Goal: Task Accomplishment & Management: Use online tool/utility

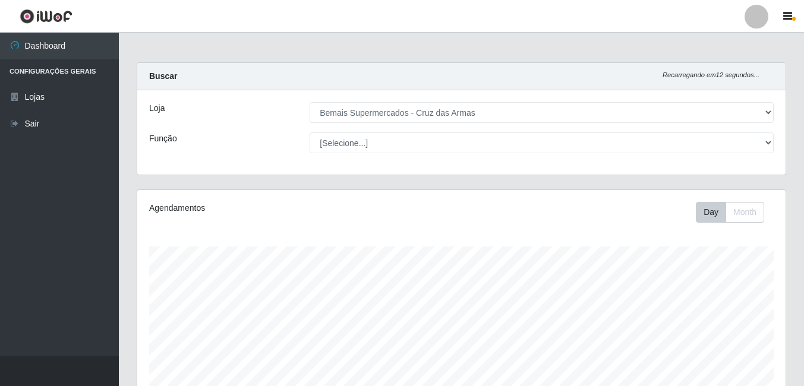
select select "412"
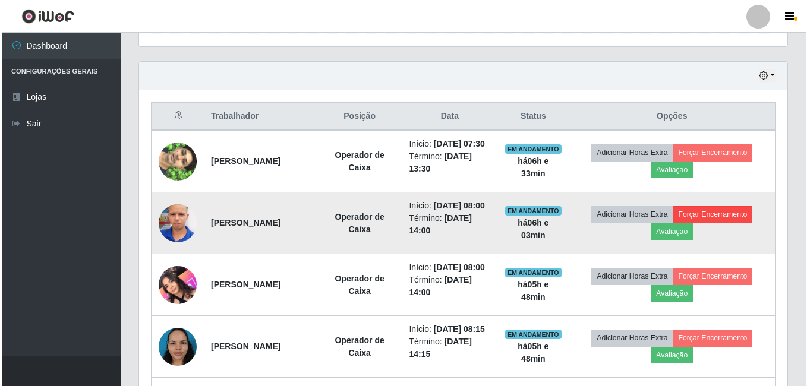
scroll to position [401, 0]
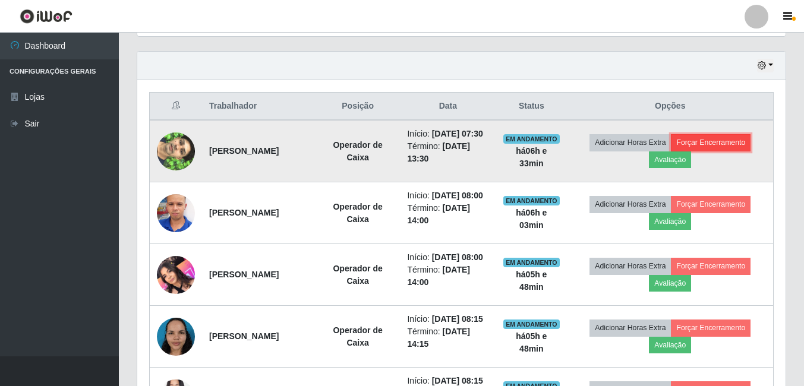
click at [739, 149] on button "Forçar Encerramento" at bounding box center [711, 142] width 80 height 17
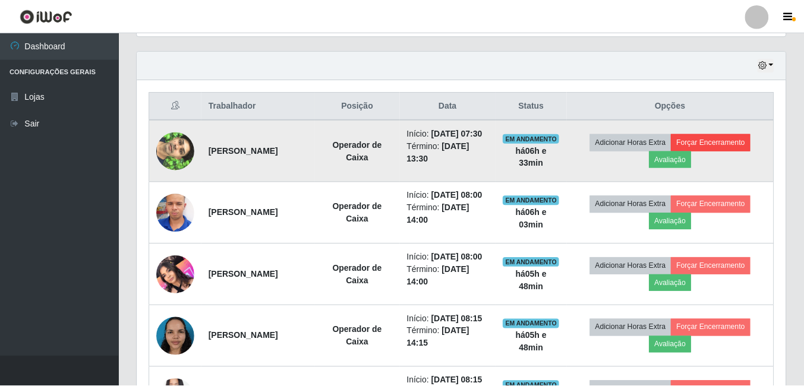
scroll to position [247, 642]
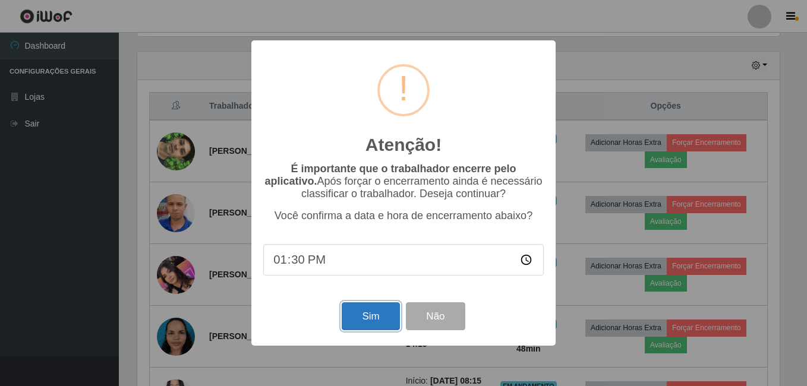
click at [370, 321] on button "Sim" at bounding box center [371, 316] width 58 height 28
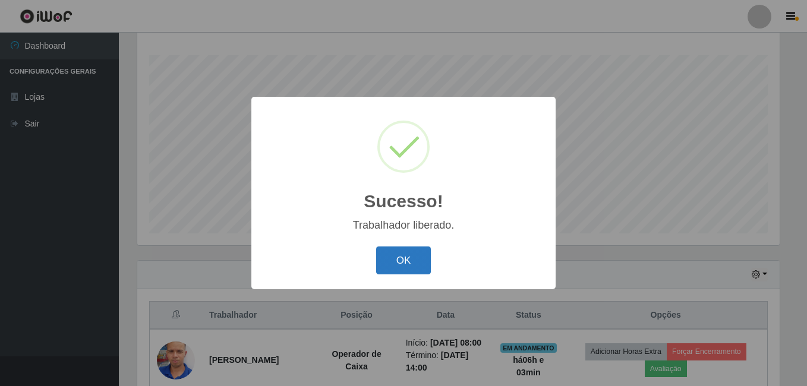
click at [407, 256] on button "OK" at bounding box center [403, 261] width 55 height 28
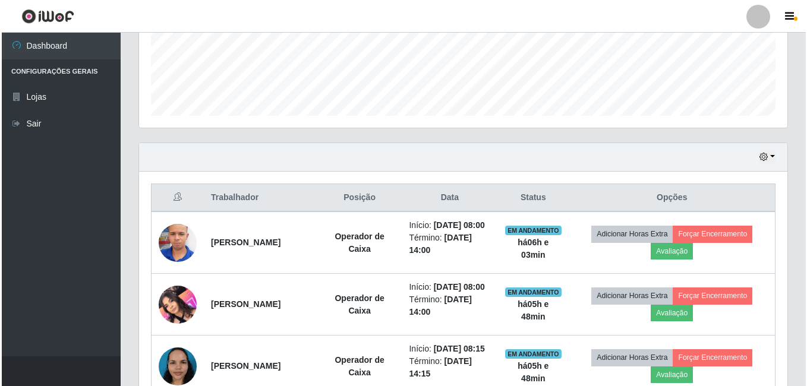
scroll to position [310, 0]
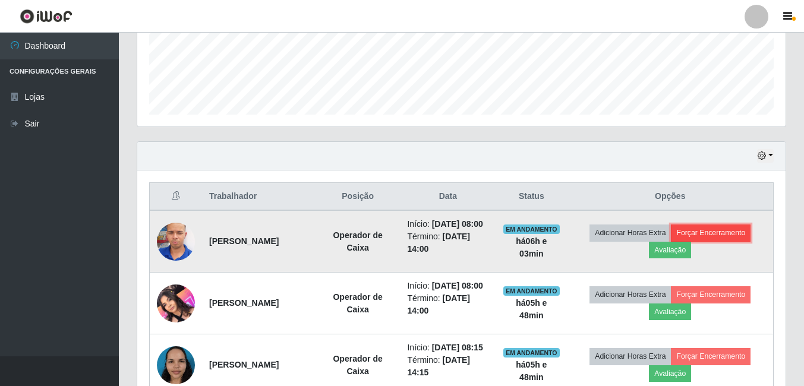
click at [711, 234] on button "Forçar Encerramento" at bounding box center [711, 233] width 80 height 17
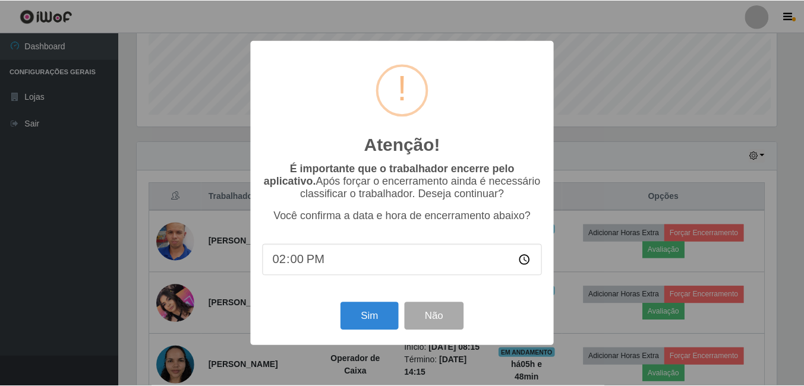
scroll to position [247, 642]
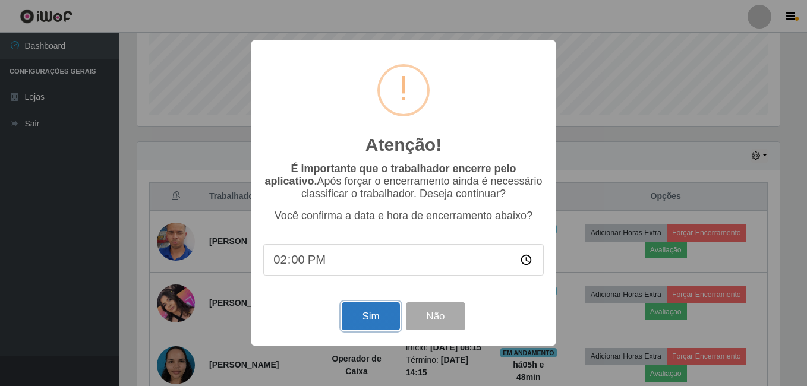
click at [377, 313] on button "Sim" at bounding box center [371, 316] width 58 height 28
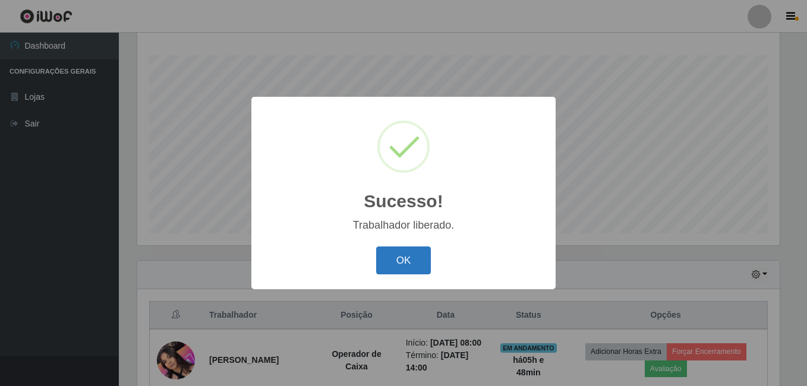
click at [402, 264] on button "OK" at bounding box center [403, 261] width 55 height 28
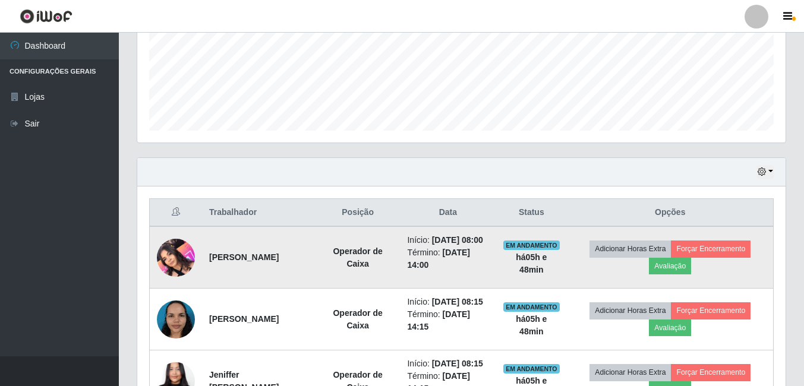
scroll to position [310, 0]
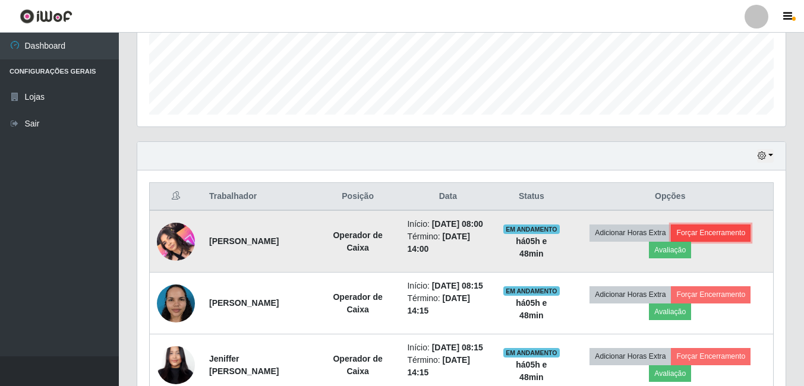
click at [736, 238] on button "Forçar Encerramento" at bounding box center [711, 233] width 80 height 17
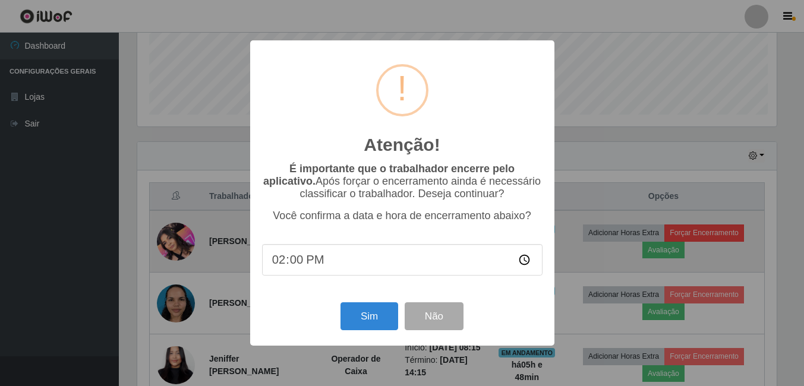
scroll to position [247, 642]
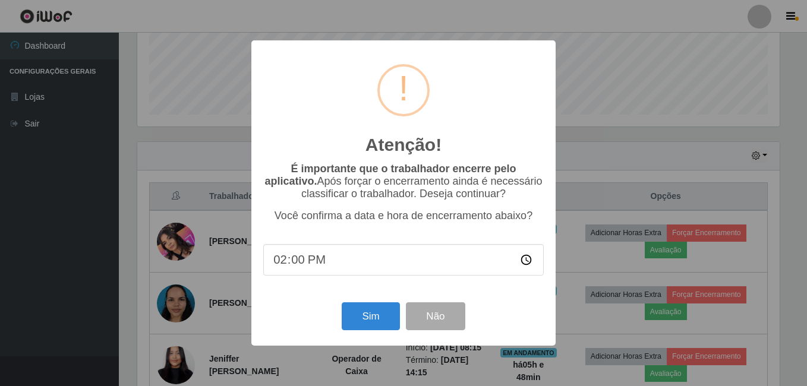
click at [663, 152] on div "Atenção! × É importante que o trabalhador encerre pelo aplicativo. Após forçar …" at bounding box center [403, 193] width 807 height 386
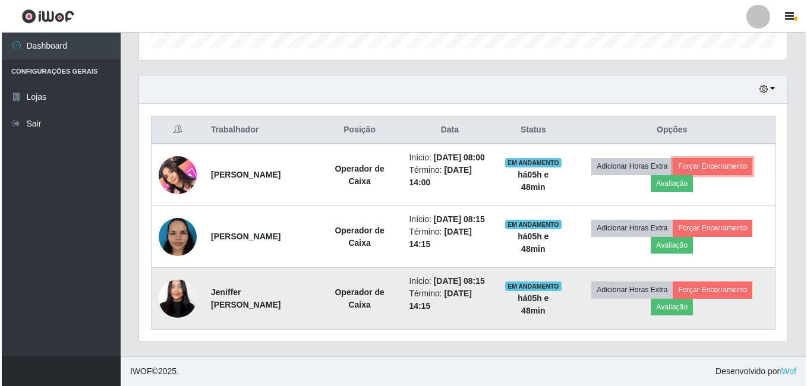
scroll to position [0, 0]
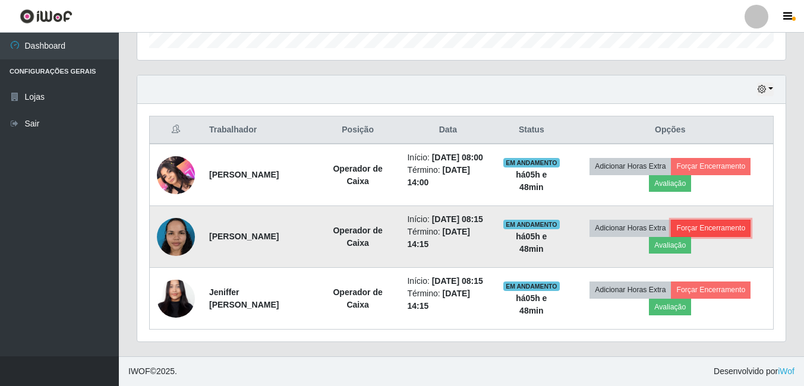
click at [729, 220] on button "Forçar Encerramento" at bounding box center [711, 228] width 80 height 17
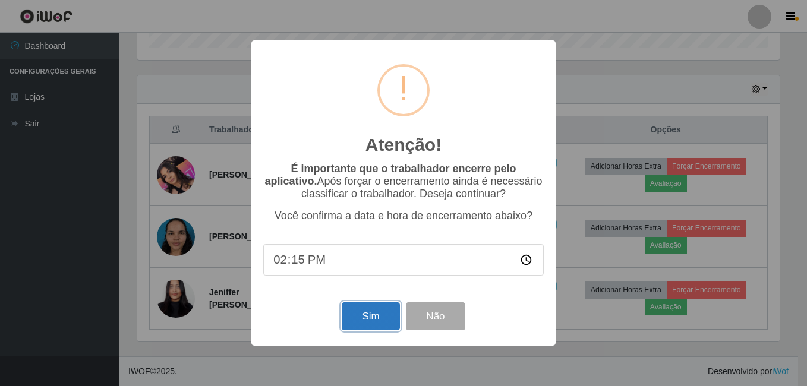
click at [379, 324] on button "Sim" at bounding box center [371, 316] width 58 height 28
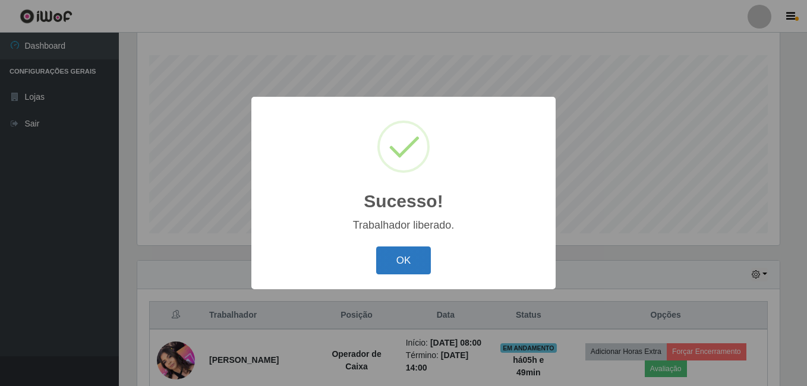
click at [405, 266] on button "OK" at bounding box center [403, 261] width 55 height 28
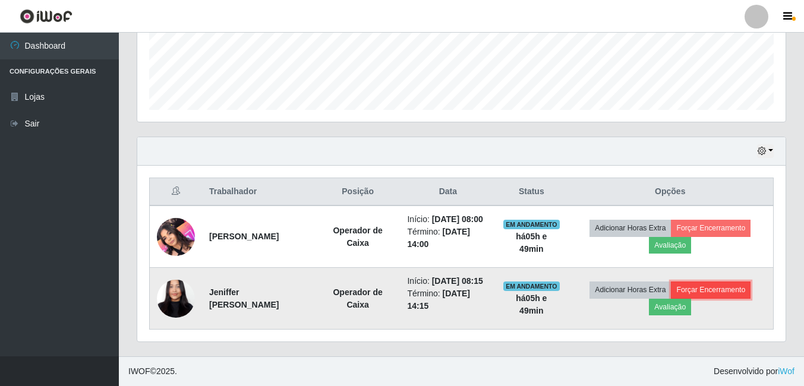
click at [702, 283] on button "Forçar Encerramento" at bounding box center [711, 290] width 80 height 17
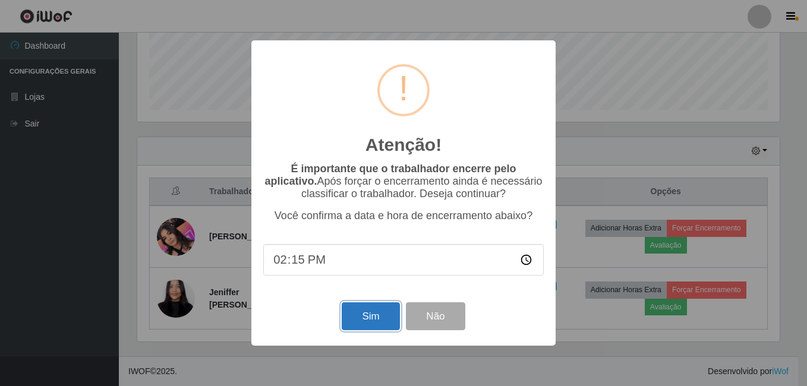
click at [385, 319] on button "Sim" at bounding box center [371, 316] width 58 height 28
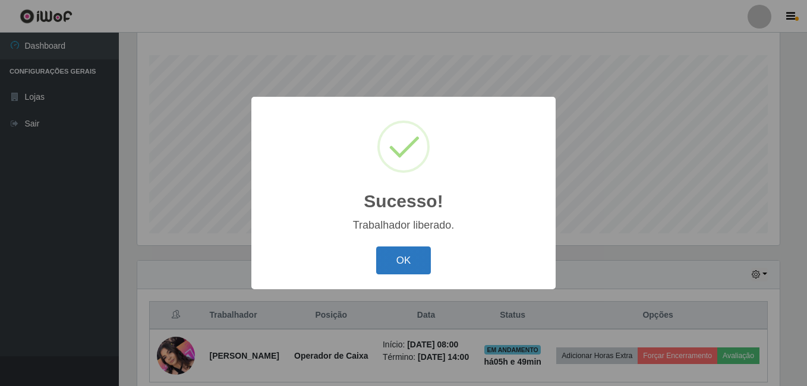
click at [424, 254] on button "OK" at bounding box center [403, 261] width 55 height 28
